Goal: Information Seeking & Learning: Learn about a topic

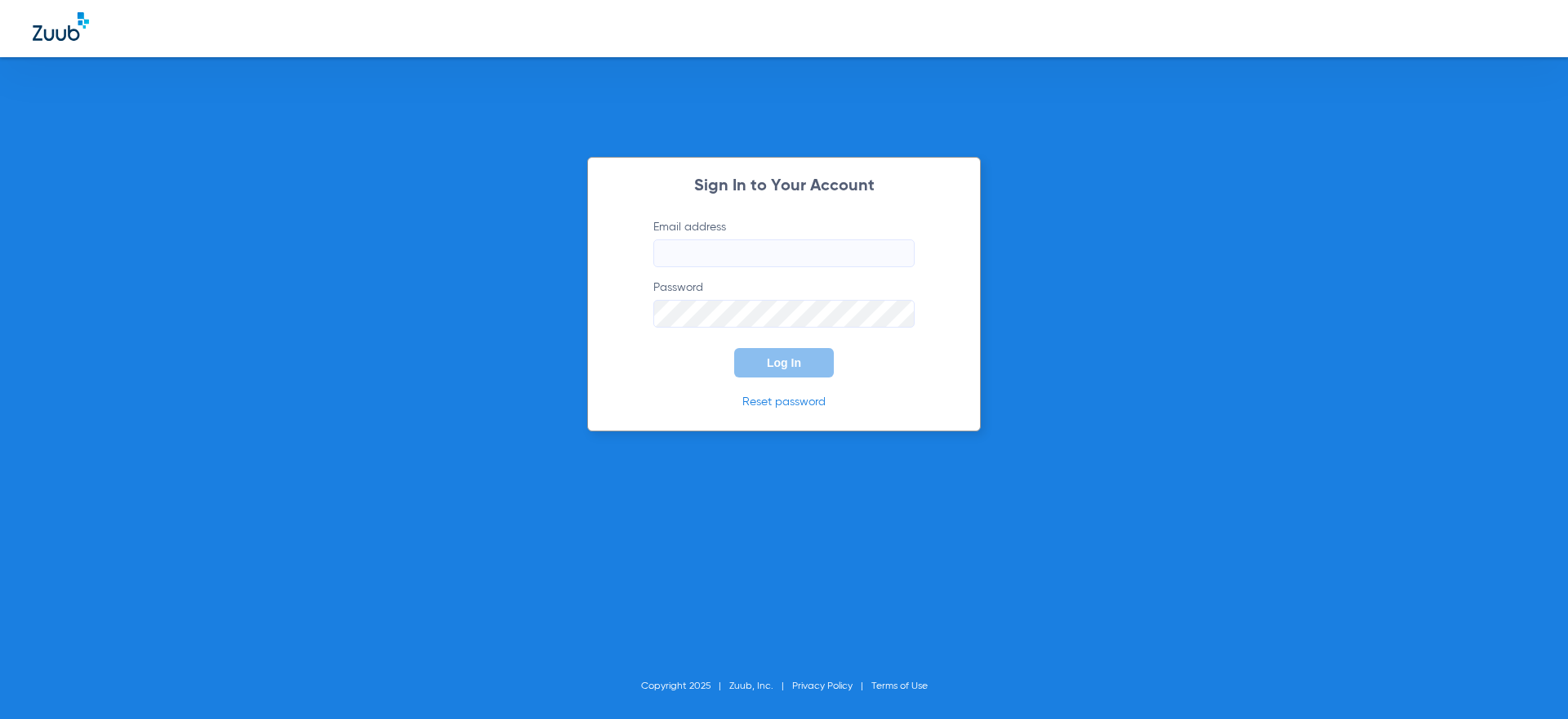
click at [722, 247] on input "Email address" at bounding box center [784, 253] width 261 height 27
drag, startPoint x: 1060, startPoint y: 241, endPoint x: 1136, endPoint y: 176, distance: 100.0
click at [1060, 241] on div "Sign In to Your Account Email address Required Password Log In Reset password C…" at bounding box center [784, 359] width 1568 height 719
type input "[PERSON_NAME][EMAIL_ADDRESS][DOMAIN_NAME]"
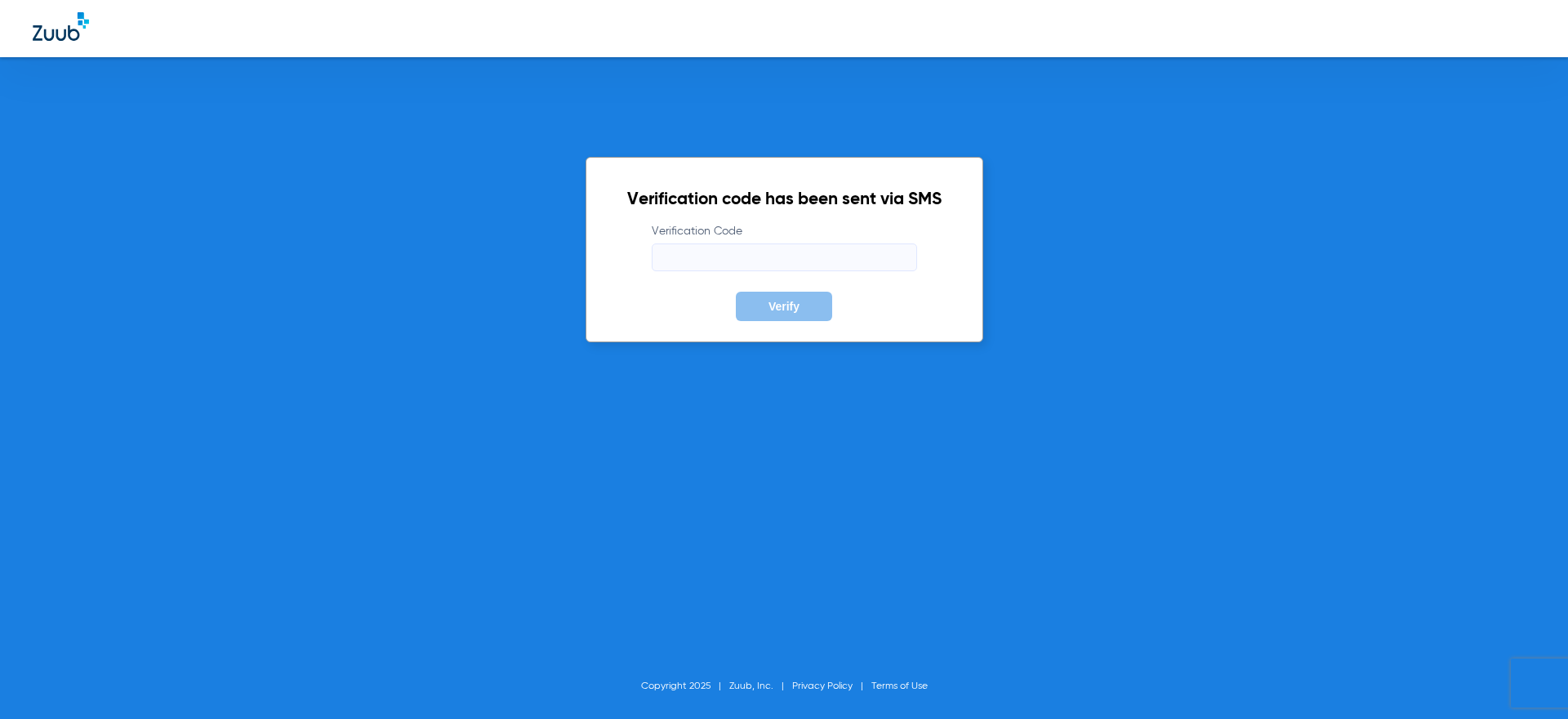
click at [874, 269] on input "Verification Code" at bounding box center [784, 257] width 265 height 27
type input "253874"
drag, startPoint x: 1399, startPoint y: 418, endPoint x: 1342, endPoint y: 376, distance: 70.8
click at [1399, 418] on div "Verification code has been sent via SMS Verification Code 253874 Verify Copyrig…" at bounding box center [784, 359] width 1568 height 719
click at [770, 308] on span "Verify" at bounding box center [784, 306] width 31 height 13
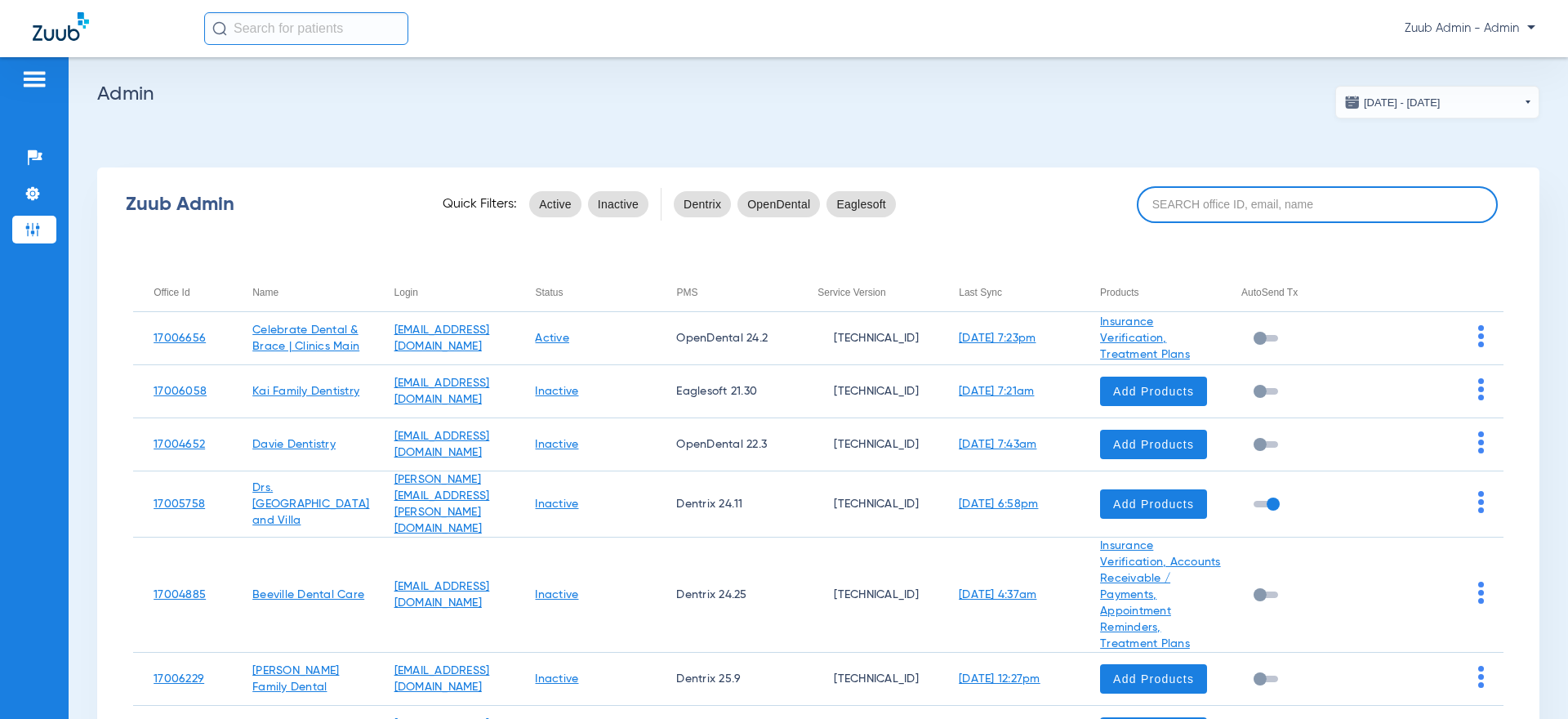
click at [1385, 210] on input at bounding box center [1316, 204] width 361 height 36
paste input "17006620"
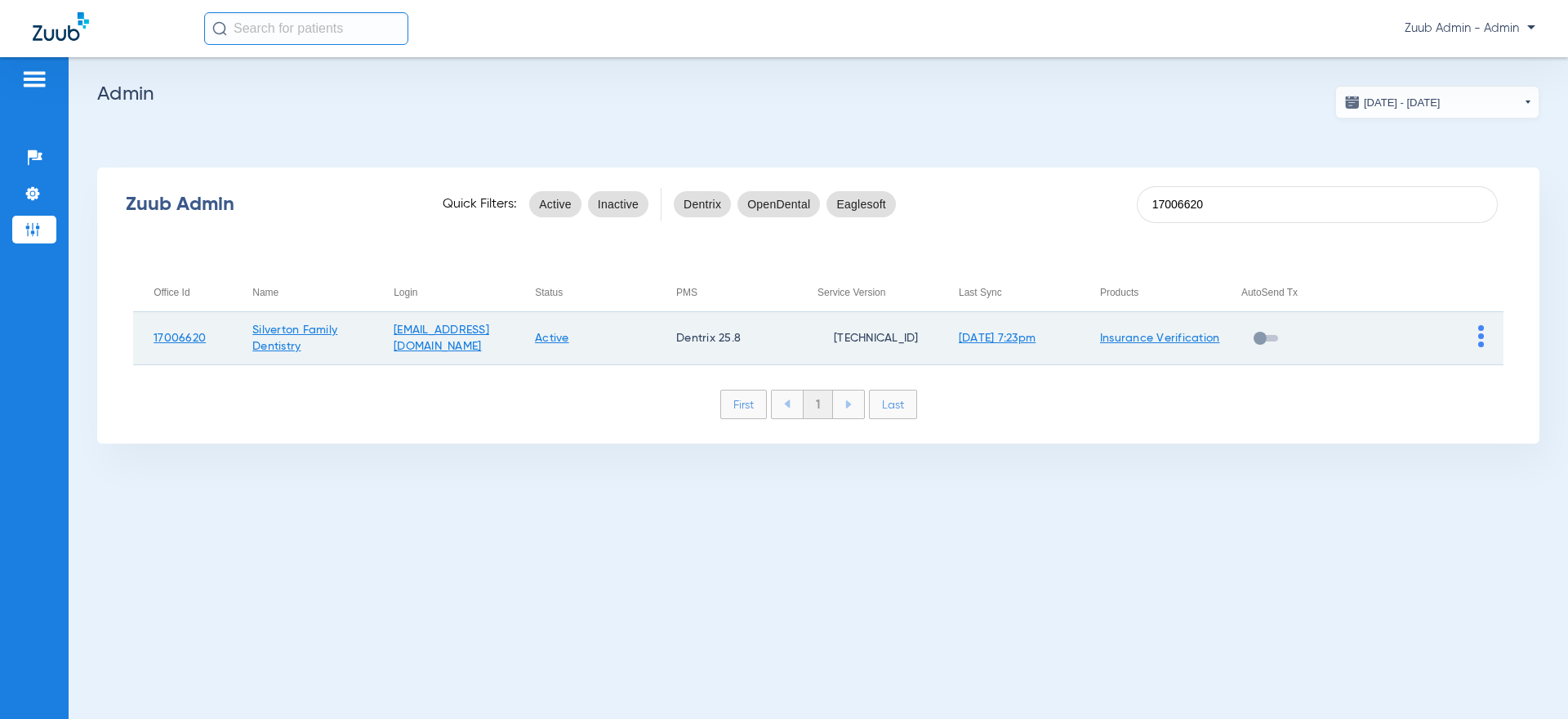
type input "17006620"
click at [1478, 335] on img at bounding box center [1481, 336] width 5 height 22
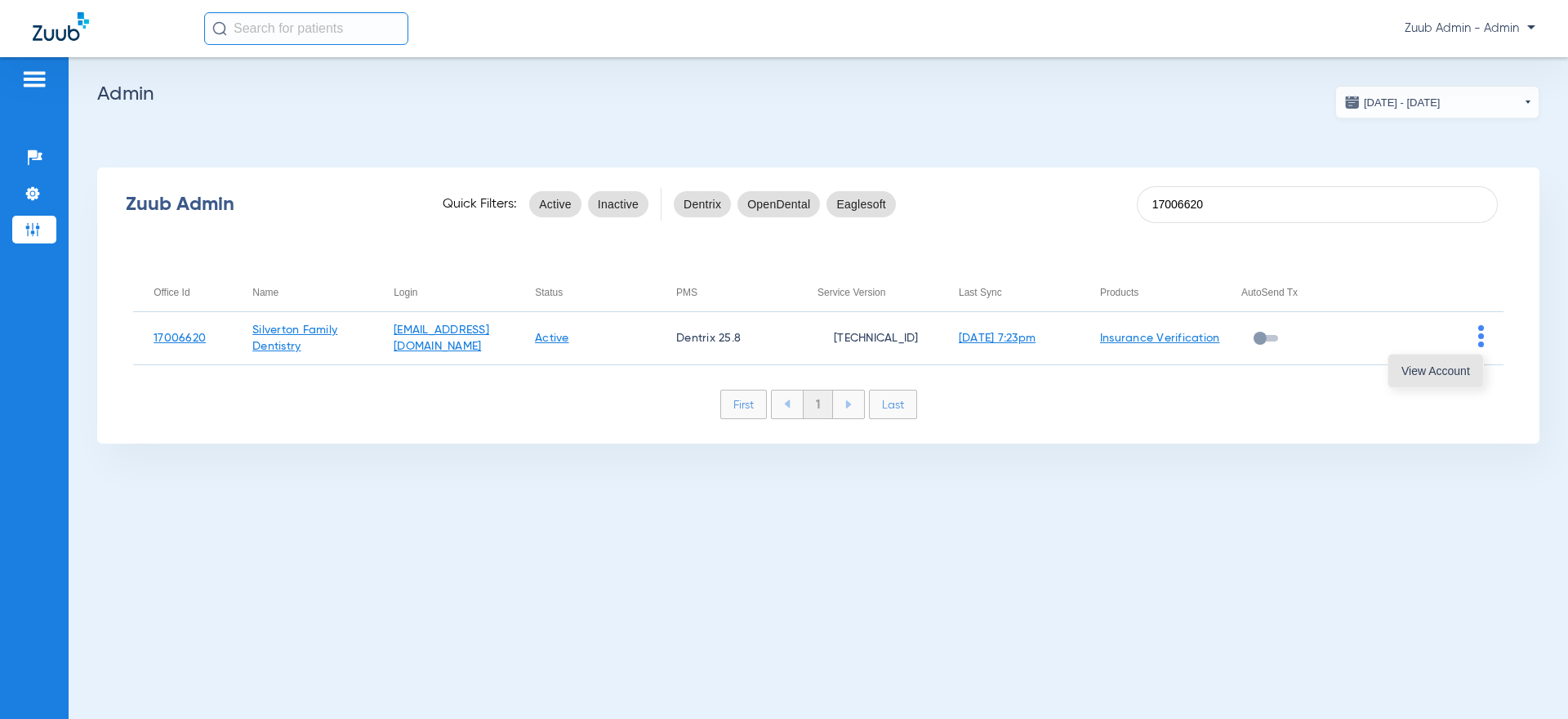
click at [1438, 372] on span "View Account" at bounding box center [1435, 371] width 68 height 12
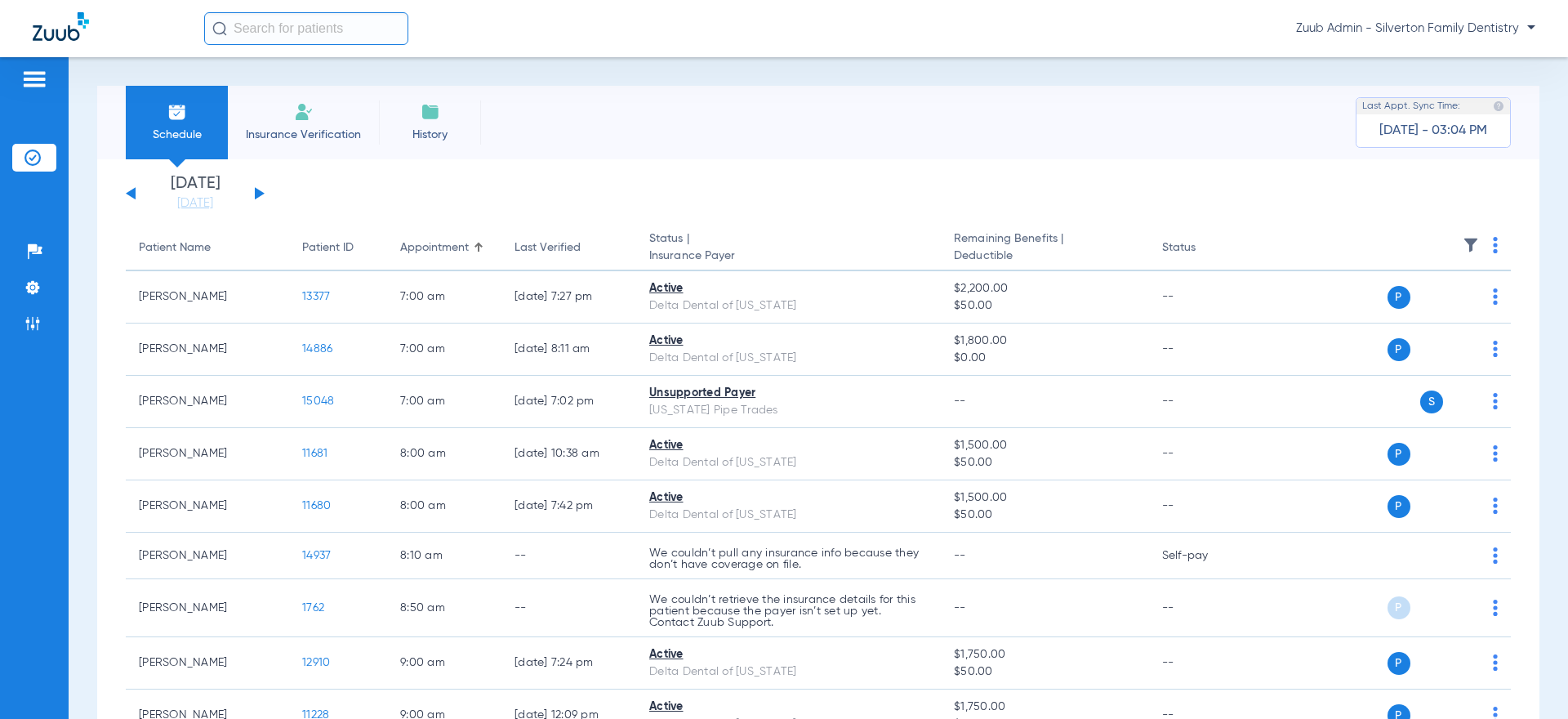
click at [352, 23] on input "text" at bounding box center [306, 28] width 204 height 33
paste input "5129"
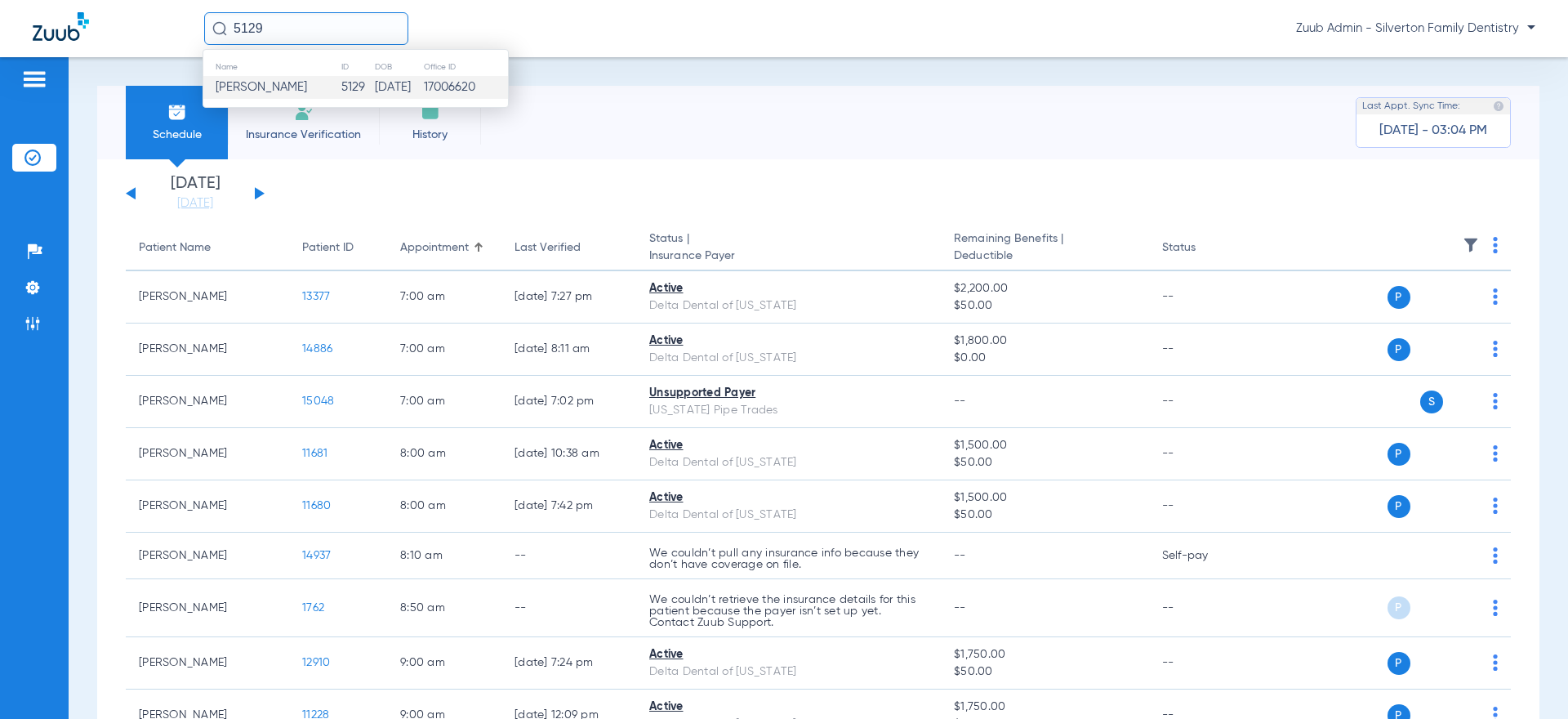
type input "5129"
click at [374, 87] on td "[DATE]" at bounding box center [398, 88] width 49 height 23
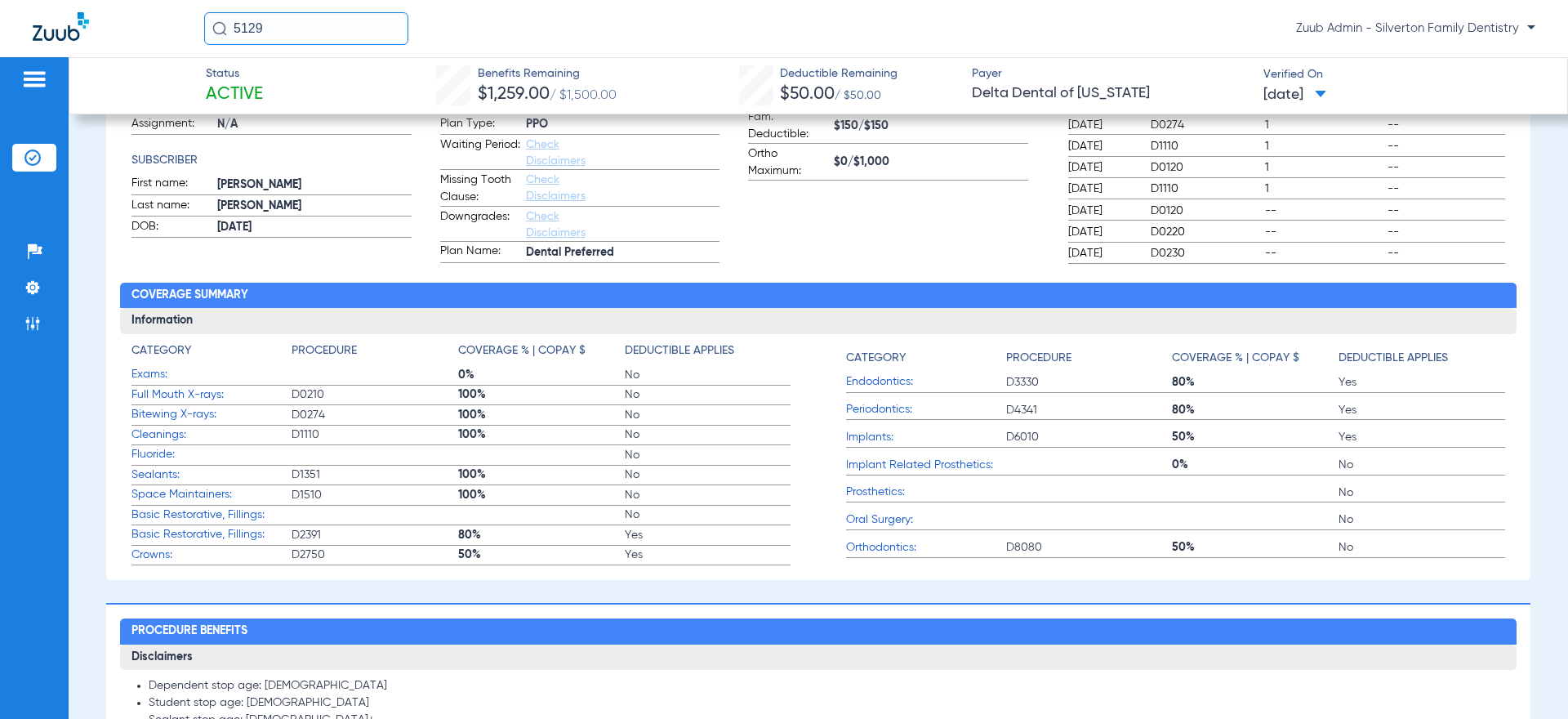
scroll to position [13, 0]
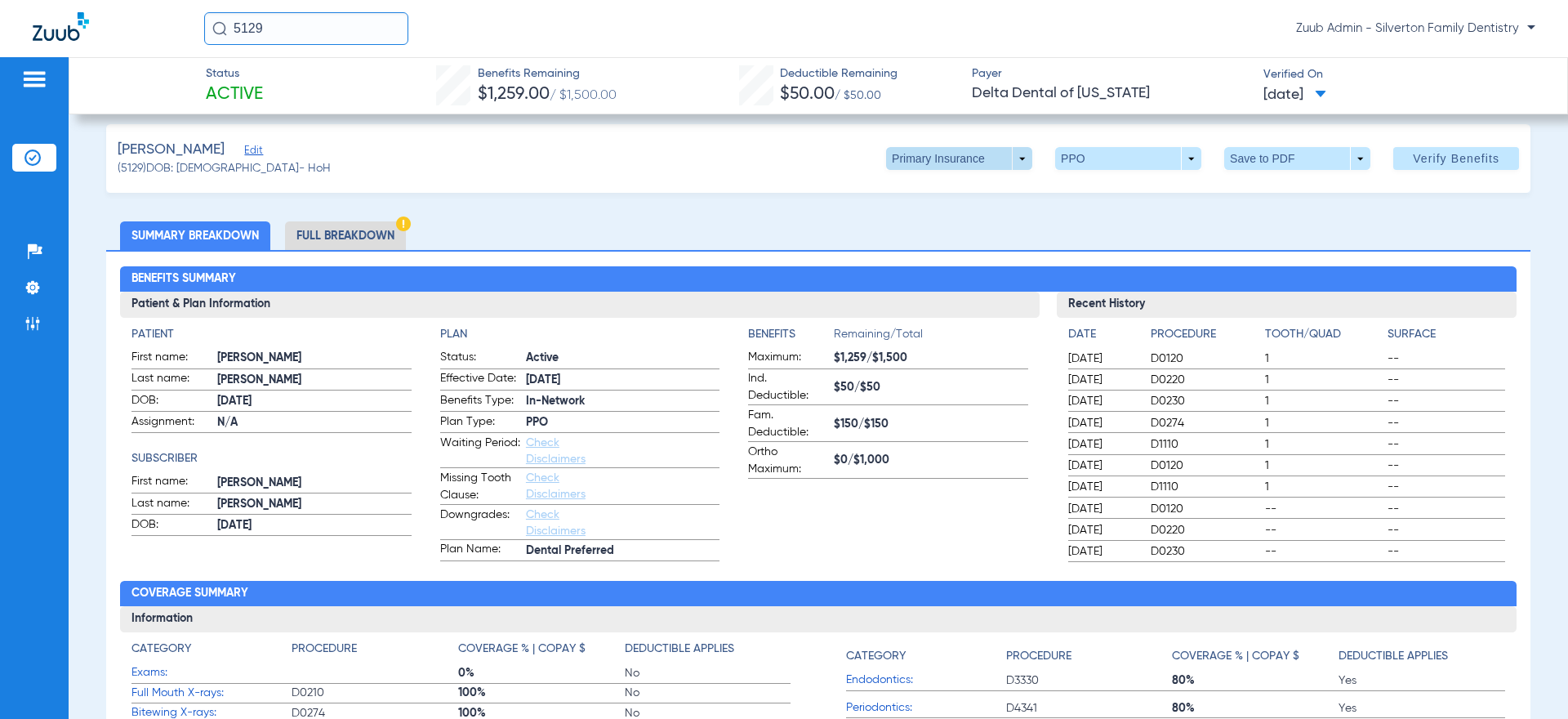
click at [988, 159] on span at bounding box center [959, 159] width 146 height 23
click at [1107, 169] on div "Primary Insurance Secondary Insurance" at bounding box center [784, 359] width 1568 height 719
click at [1112, 162] on div at bounding box center [784, 359] width 1568 height 719
click at [1112, 162] on span at bounding box center [1128, 159] width 39 height 39
click at [1108, 215] on button "Out of Network" at bounding box center [1106, 223] width 102 height 33
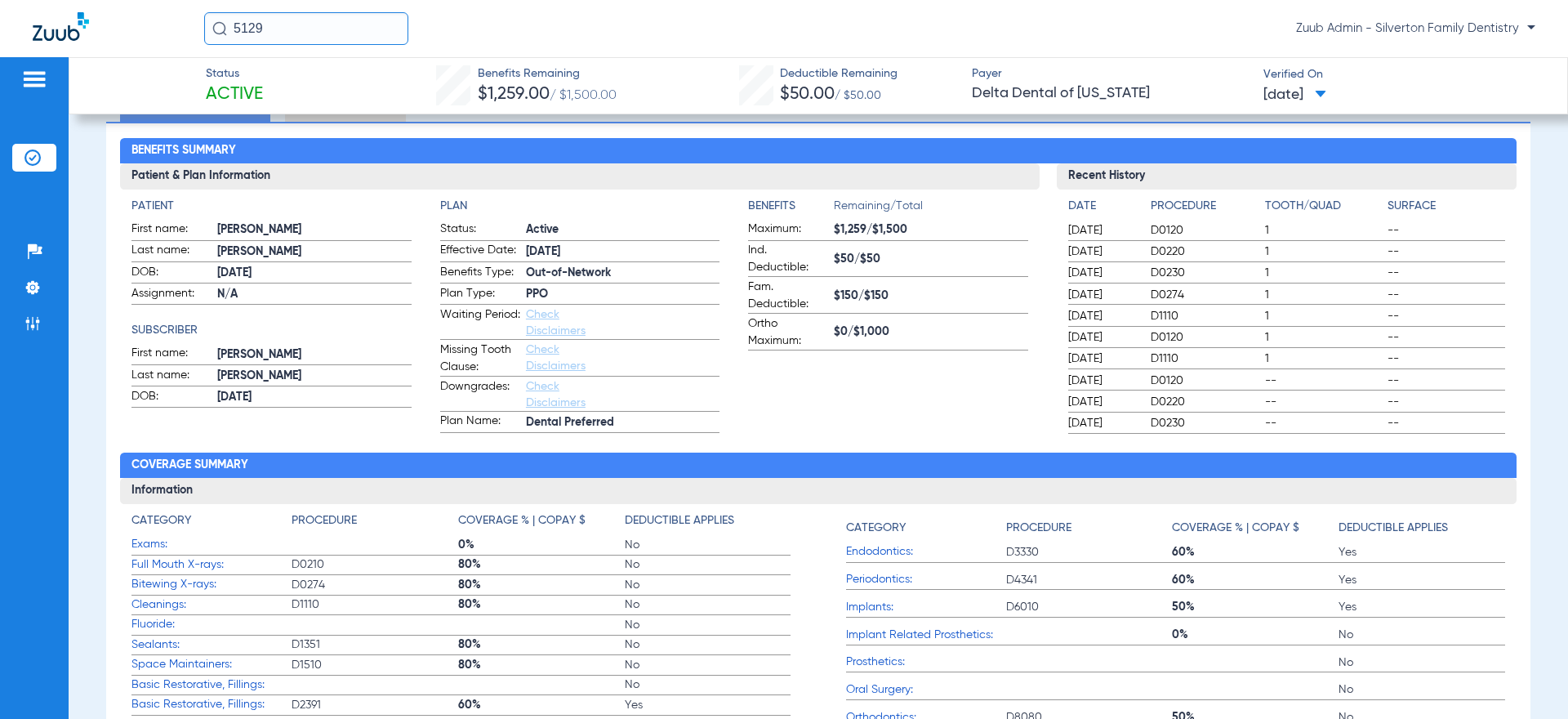
scroll to position [0, 0]
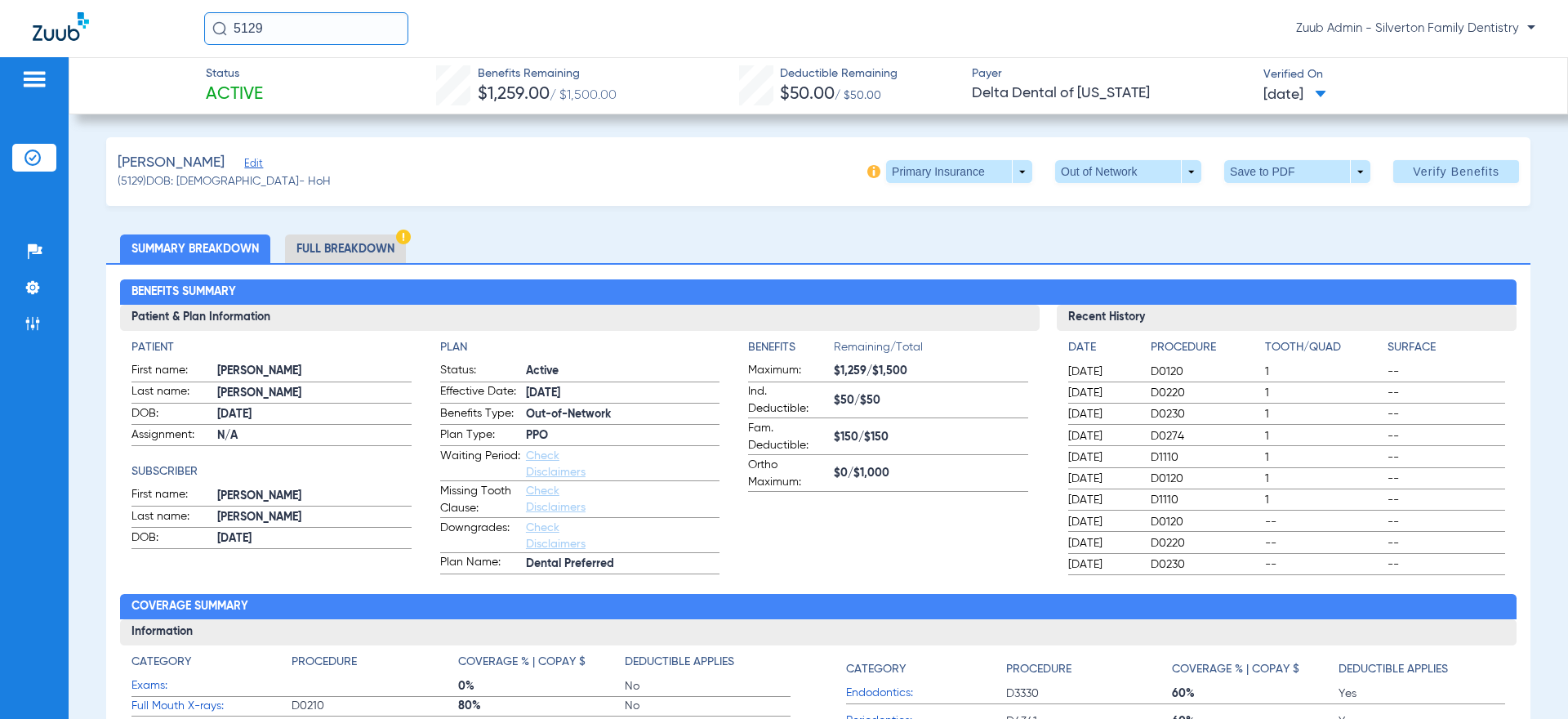
click at [388, 244] on li "Full Breakdown" at bounding box center [346, 248] width 121 height 28
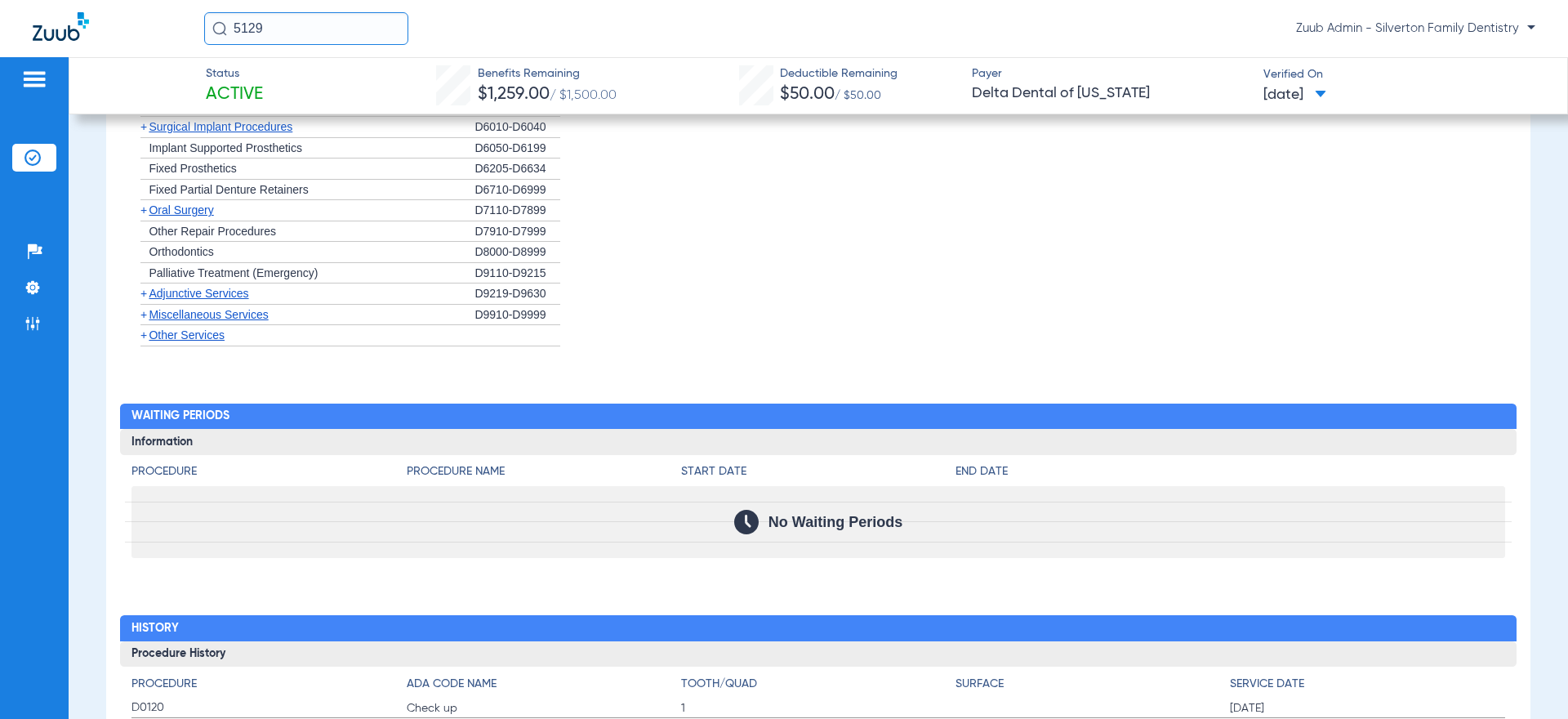
scroll to position [1490, 0]
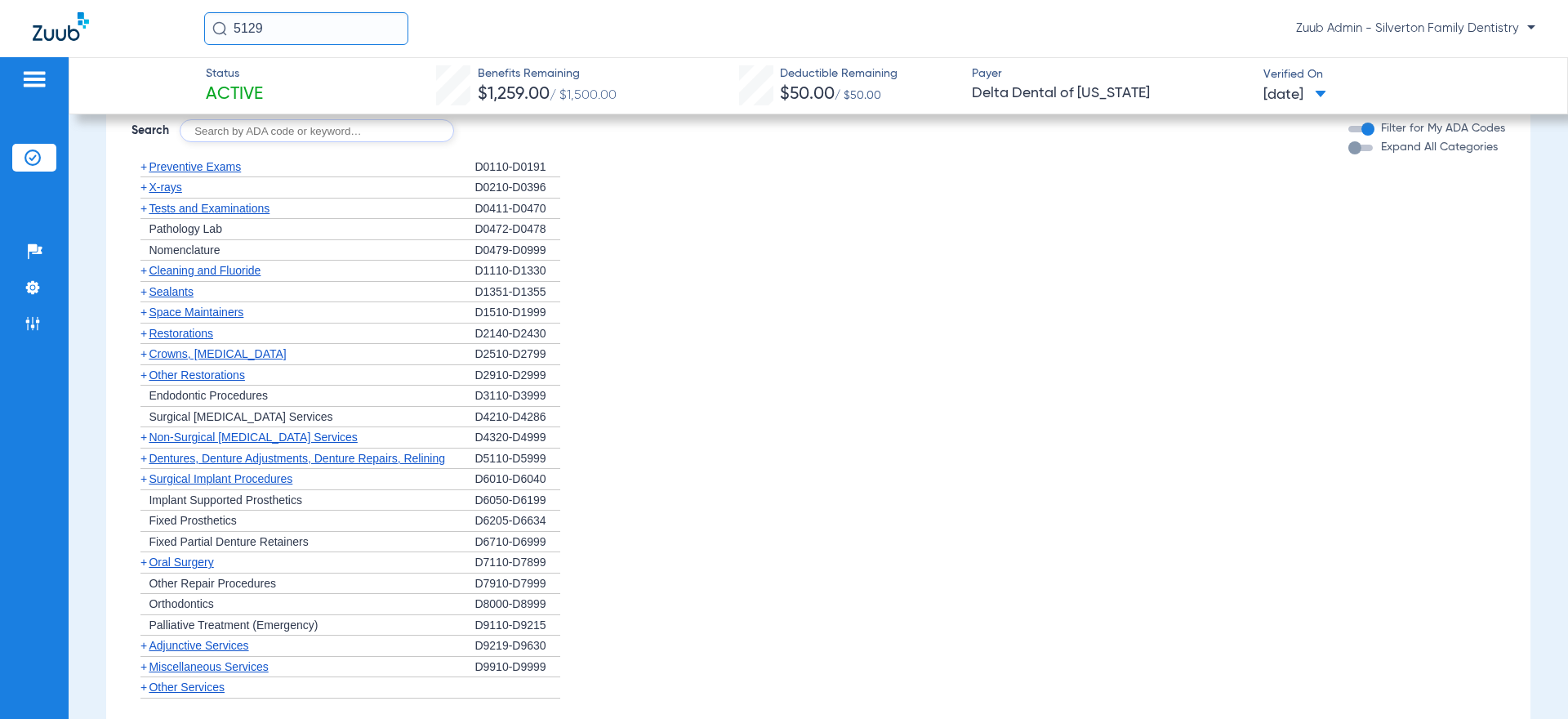
click at [211, 684] on span "Other Services" at bounding box center [187, 686] width 76 height 13
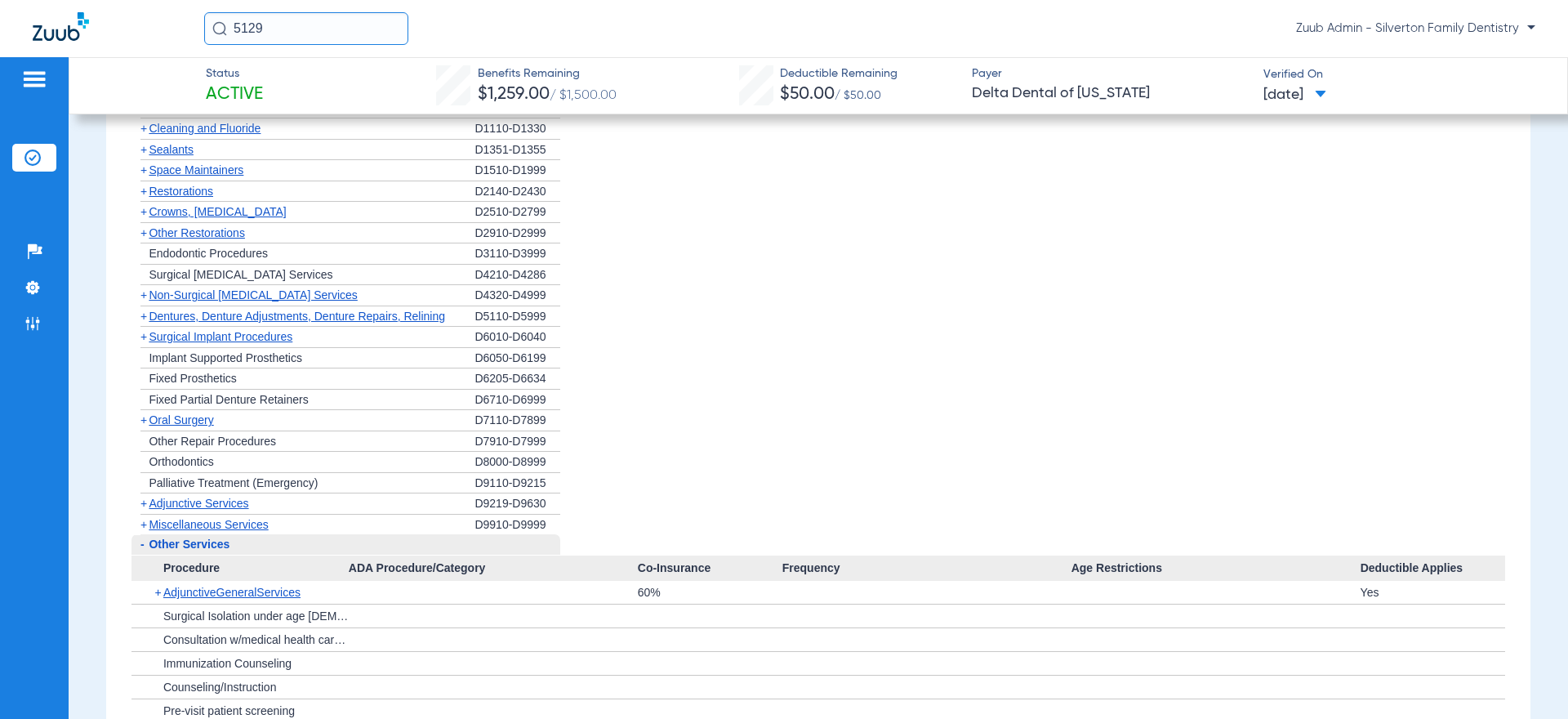
scroll to position [1856, 0]
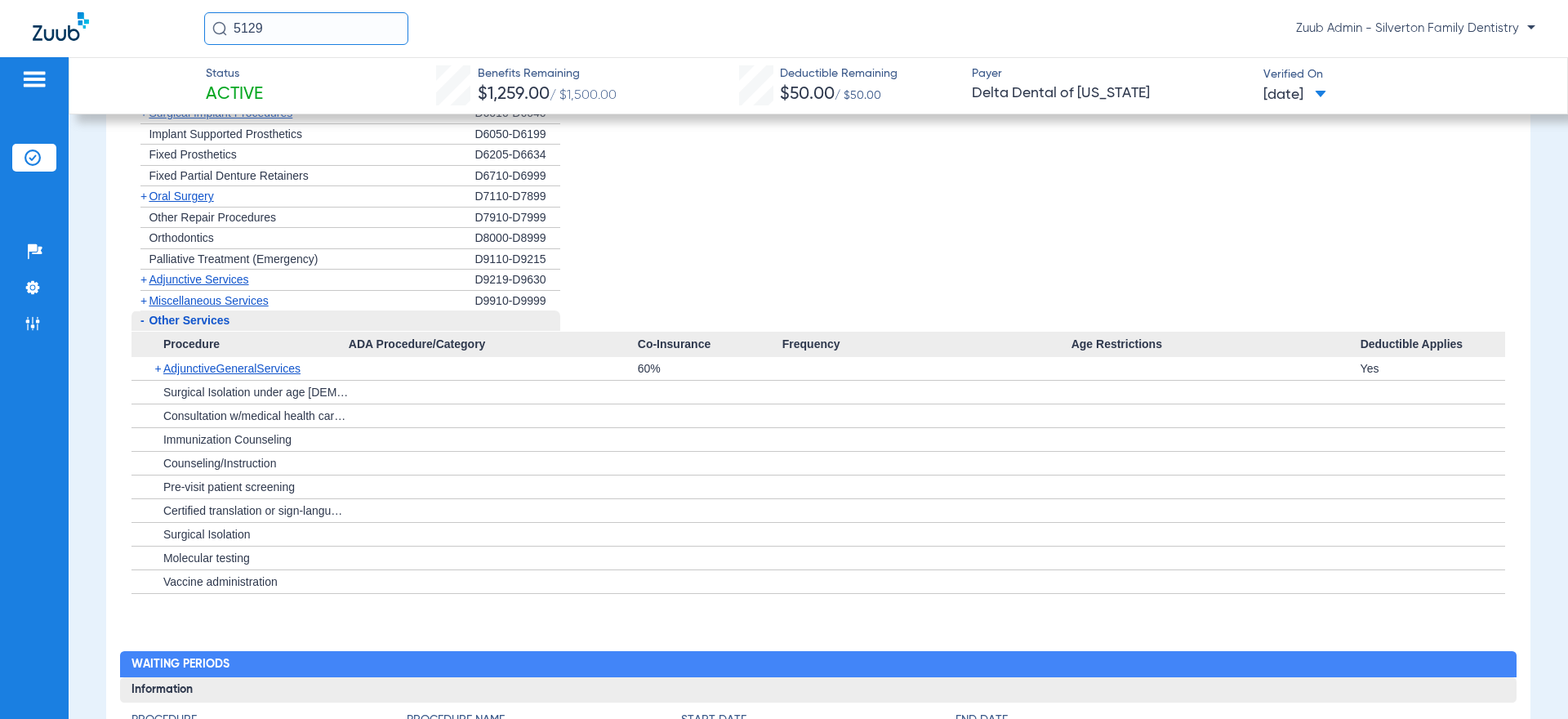
click at [243, 306] on span "Miscellaneous Services" at bounding box center [208, 301] width 120 height 13
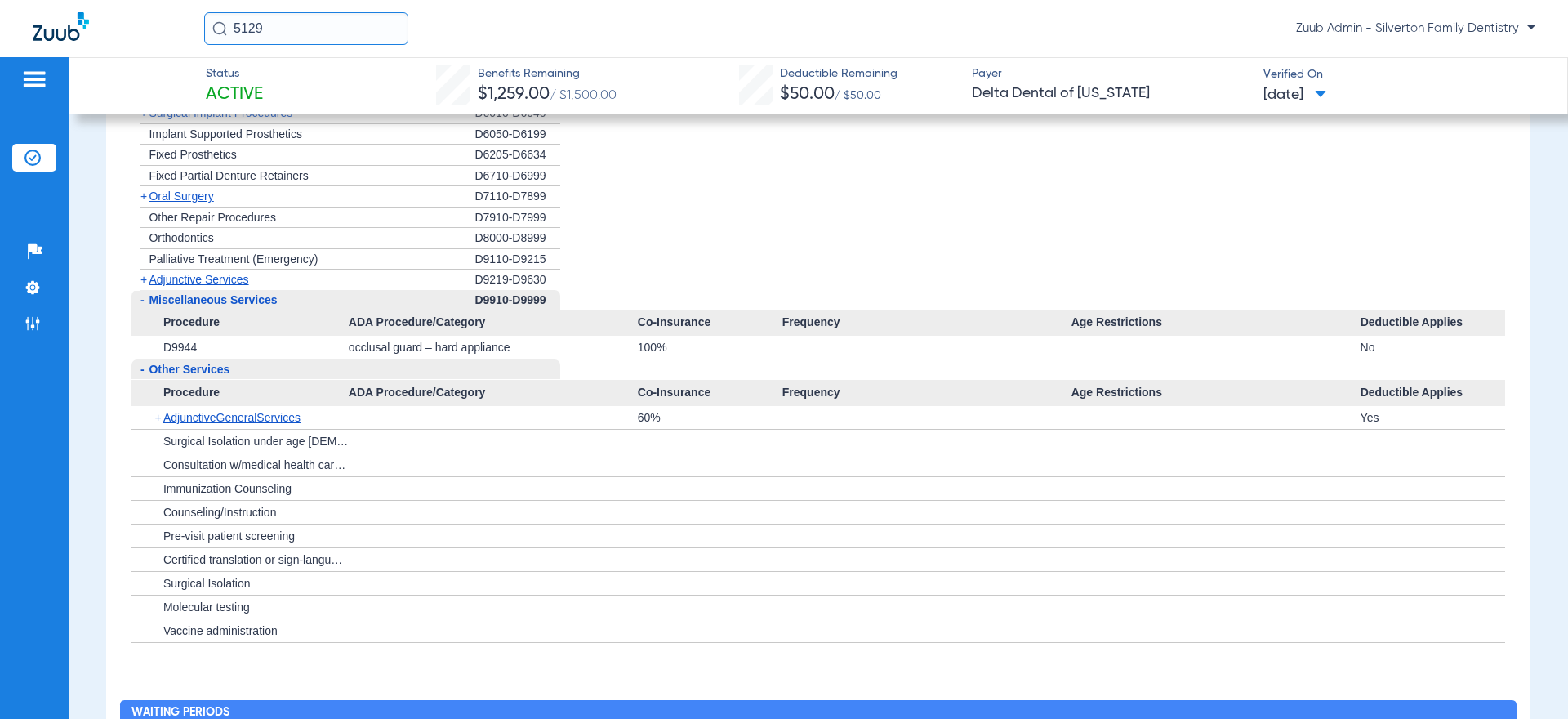
click at [234, 290] on div "+ Adjunctive Services" at bounding box center [302, 279] width 343 height 20
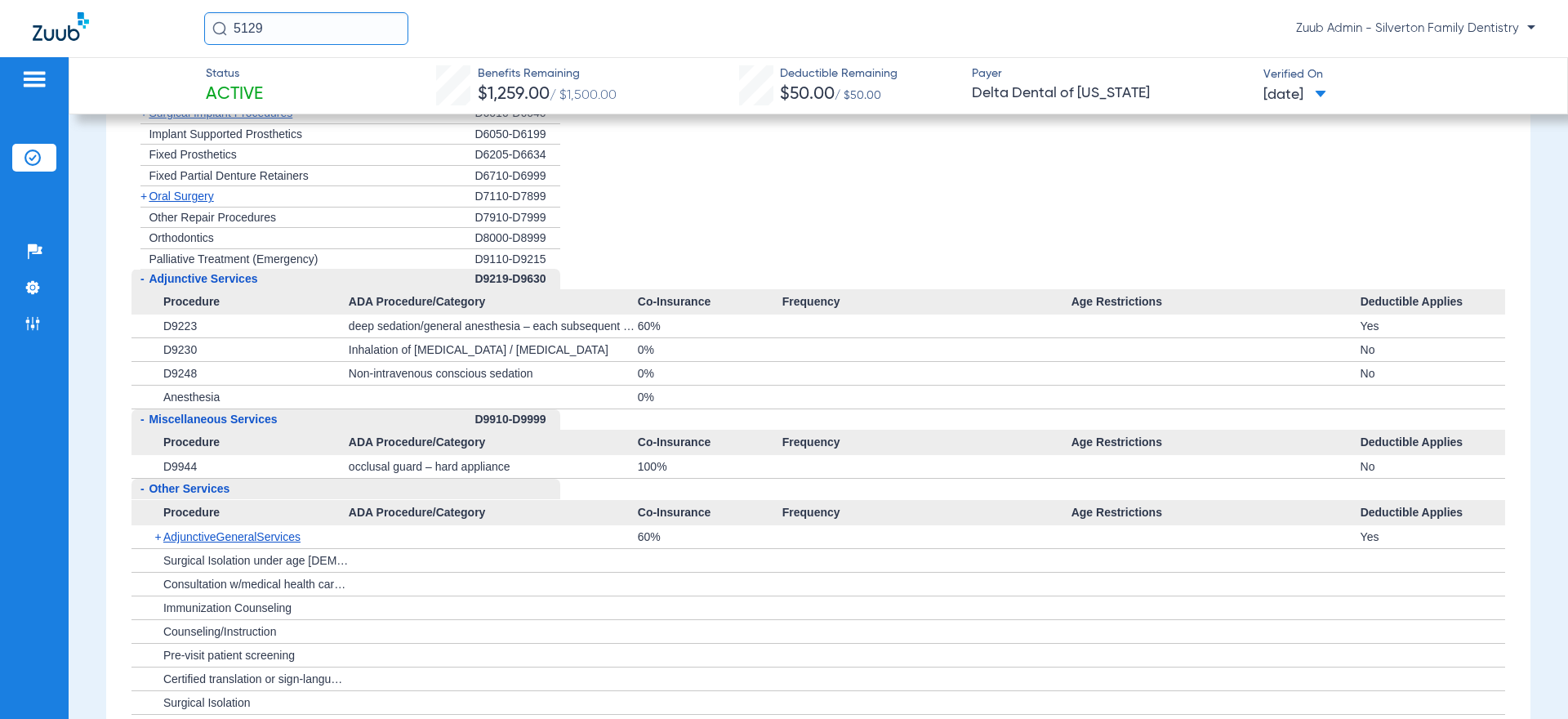
click at [456, 247] on div "+ Orthodontics" at bounding box center [302, 238] width 343 height 21
click at [248, 282] on span "Adjunctive Services" at bounding box center [203, 278] width 109 height 13
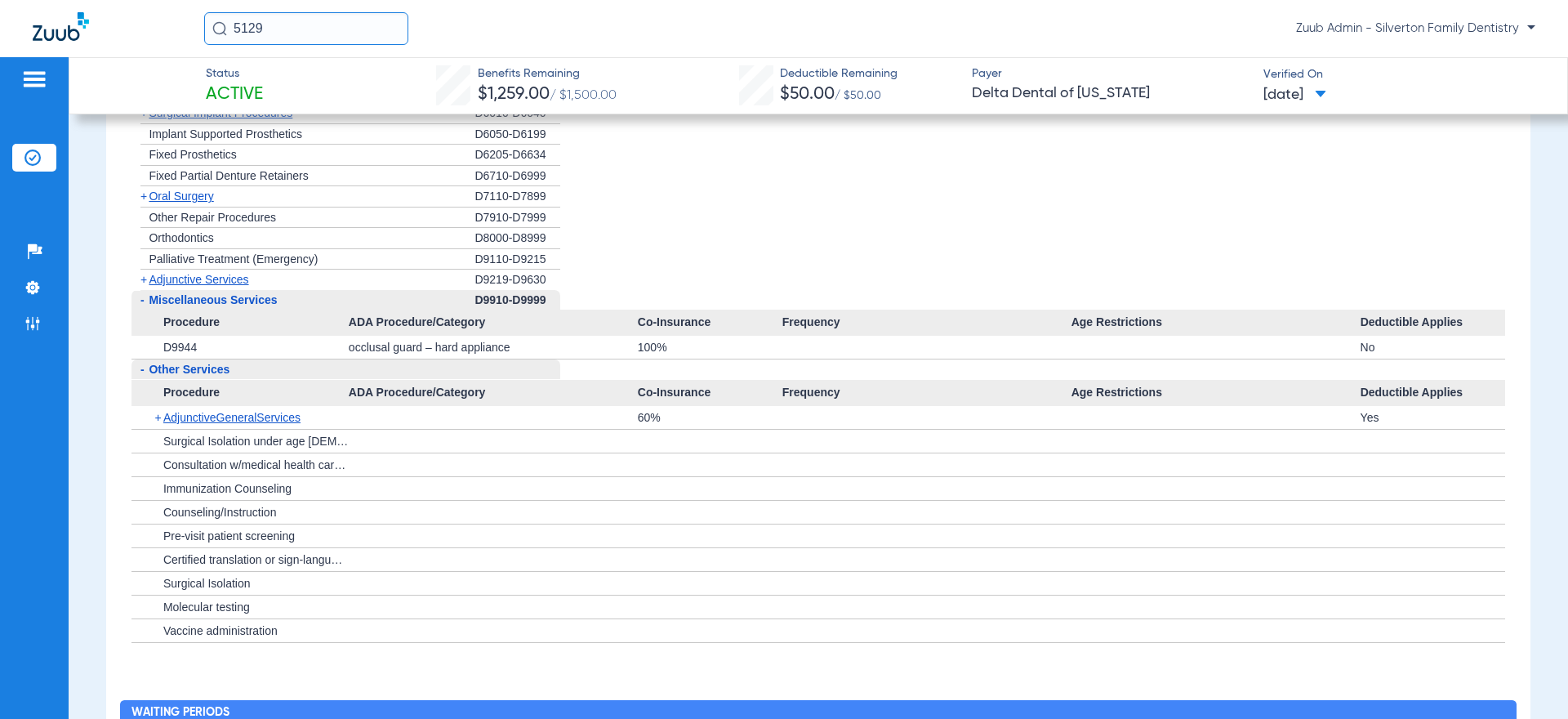
click at [238, 304] on span "Miscellaneous Services" at bounding box center [213, 300] width 129 height 13
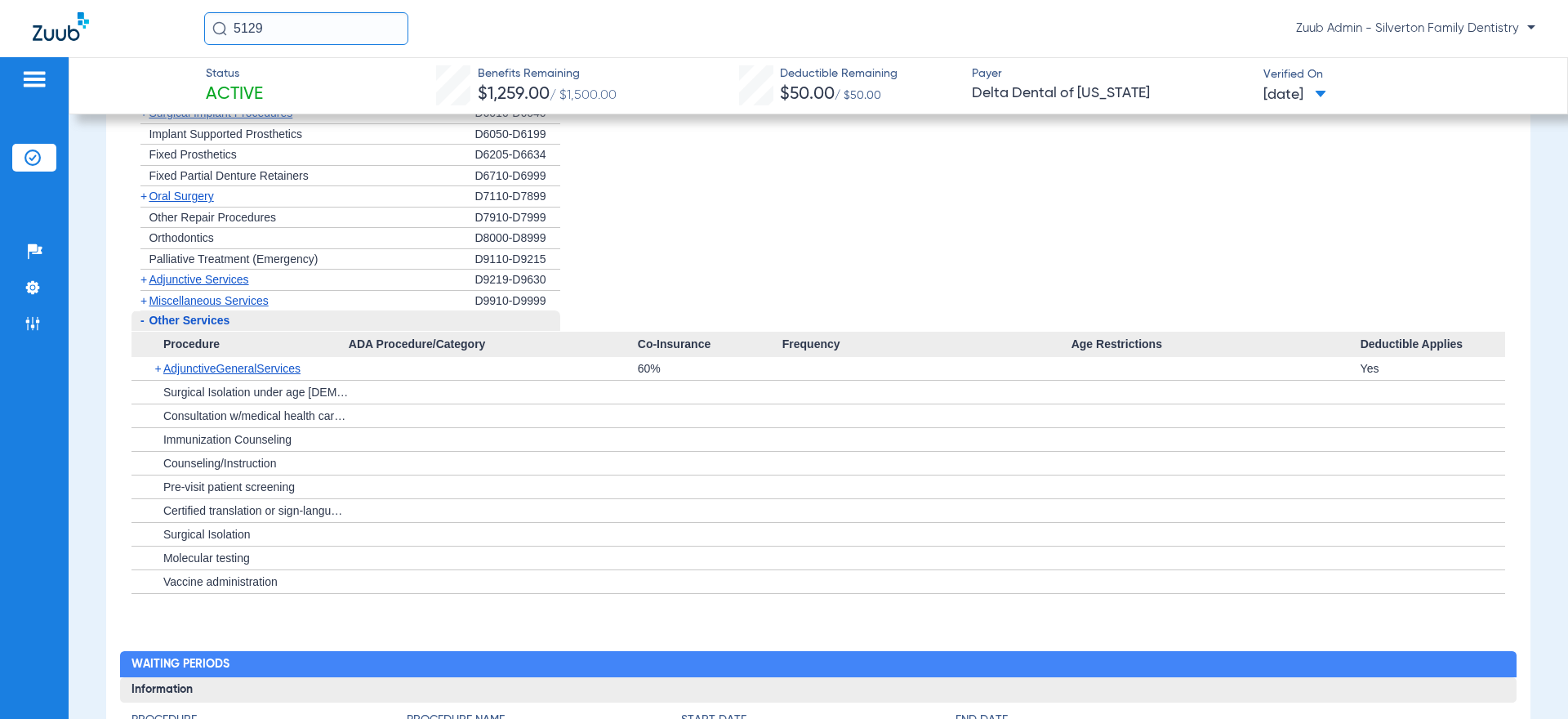
click at [233, 316] on div "- Other Services" at bounding box center [302, 321] width 343 height 21
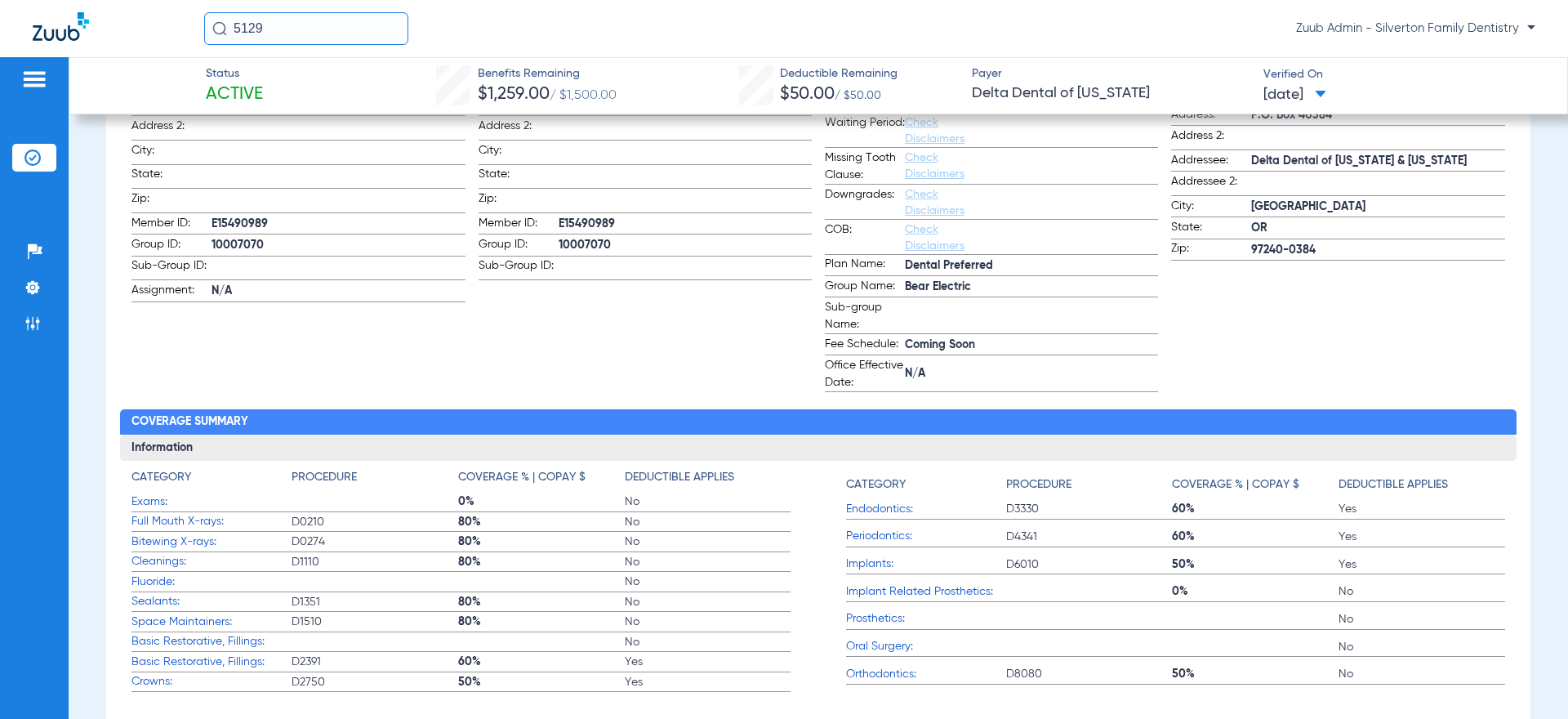
scroll to position [433, 0]
